Goal: Information Seeking & Learning: Compare options

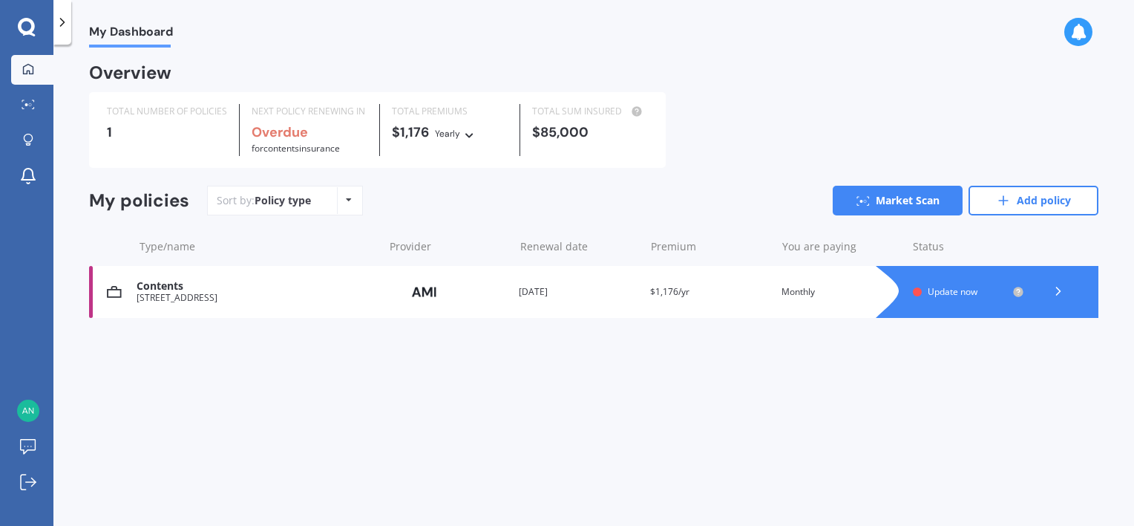
click at [347, 201] on icon at bounding box center [349, 199] width 6 height 9
click at [468, 132] on icon at bounding box center [470, 132] width 10 height 9
click at [472, 238] on span "Monthly" at bounding box center [467, 238] width 39 height 13
click at [880, 198] on link "Market Scan" at bounding box center [898, 201] width 130 height 30
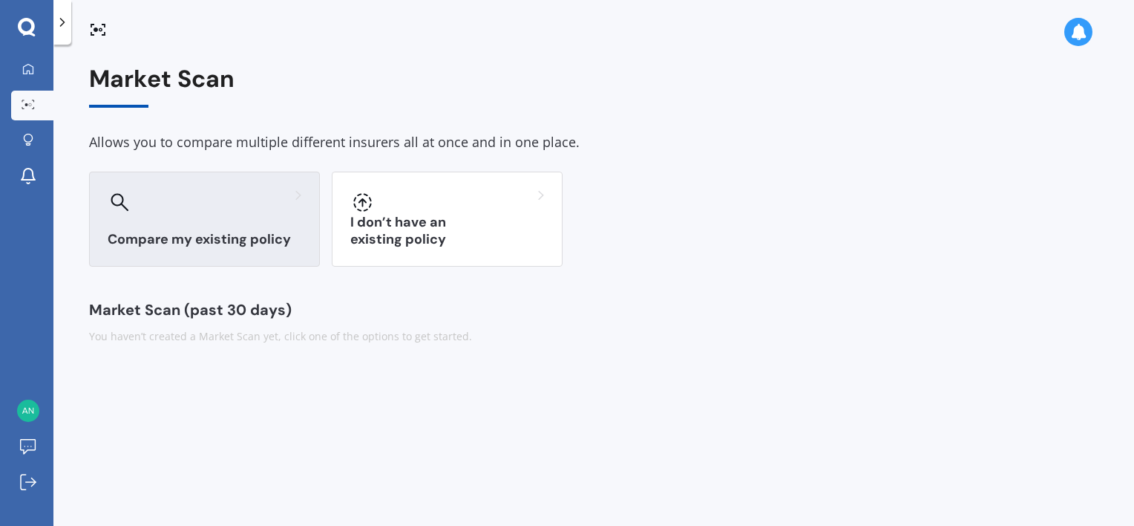
click at [181, 241] on h3 "Compare my existing policy" at bounding box center [205, 239] width 194 height 17
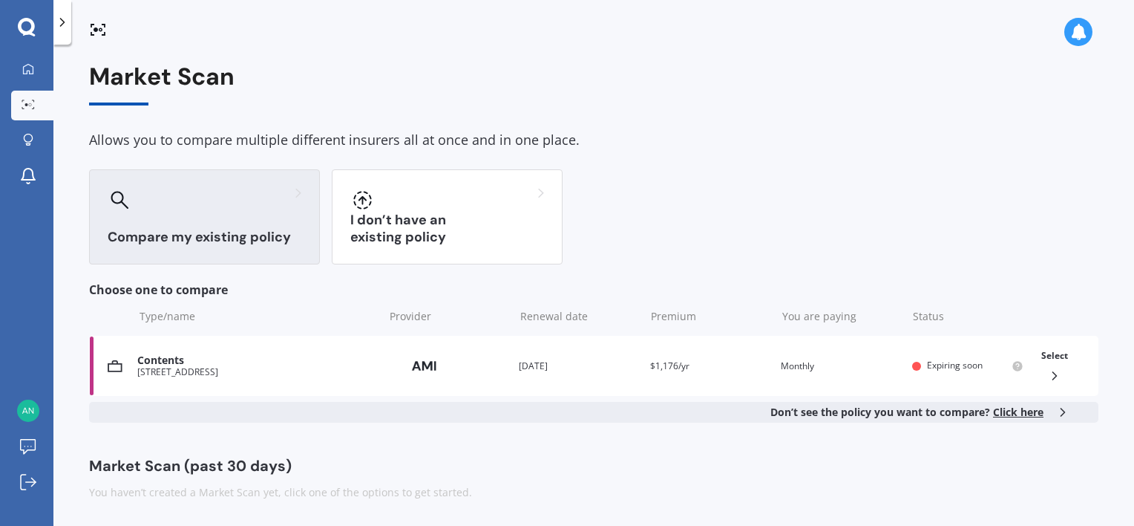
scroll to position [3, 0]
click at [154, 238] on h3 "Compare my existing policy" at bounding box center [205, 236] width 194 height 17
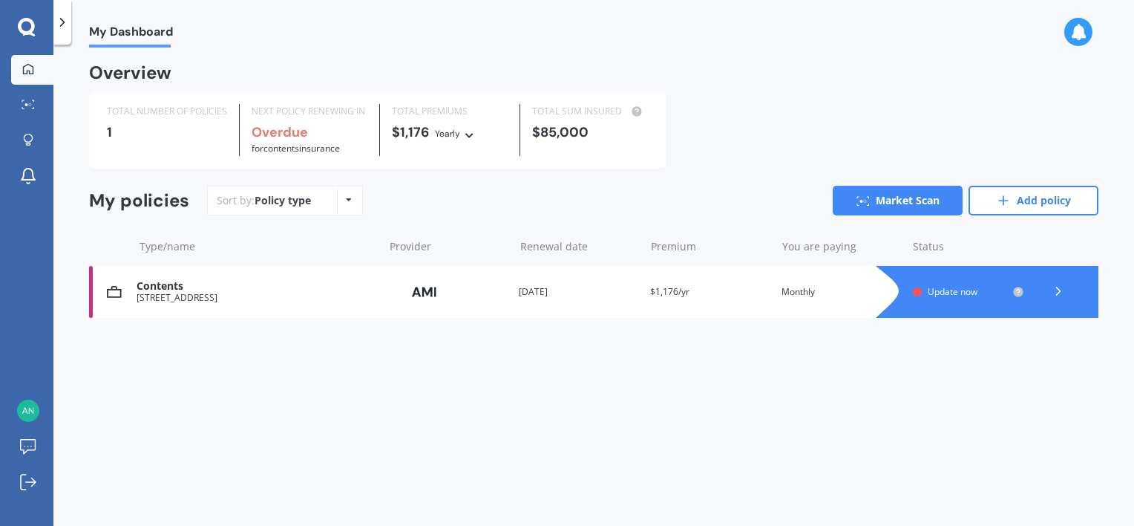
click at [347, 197] on icon at bounding box center [349, 199] width 6 height 9
